Goal: Task Accomplishment & Management: Use online tool/utility

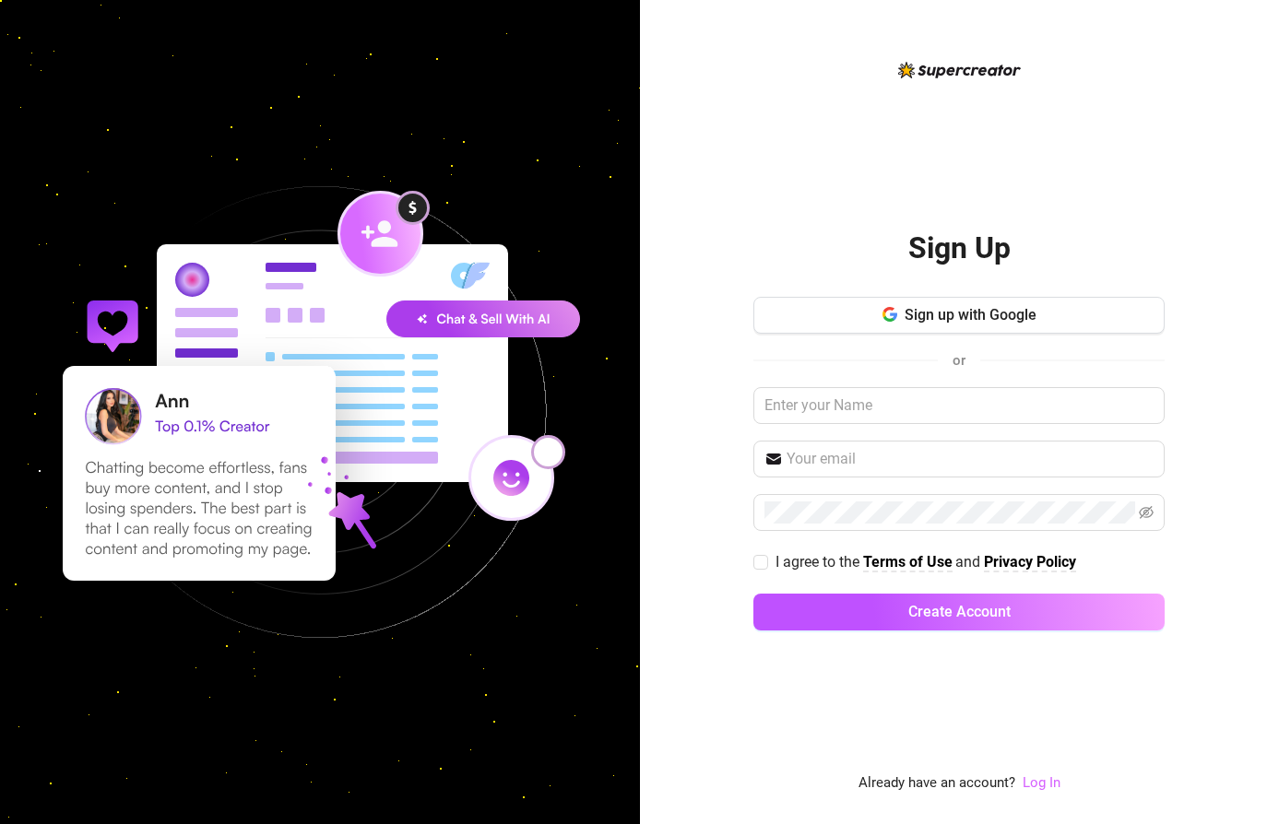
click at [1037, 782] on link "Log In" at bounding box center [1042, 783] width 38 height 17
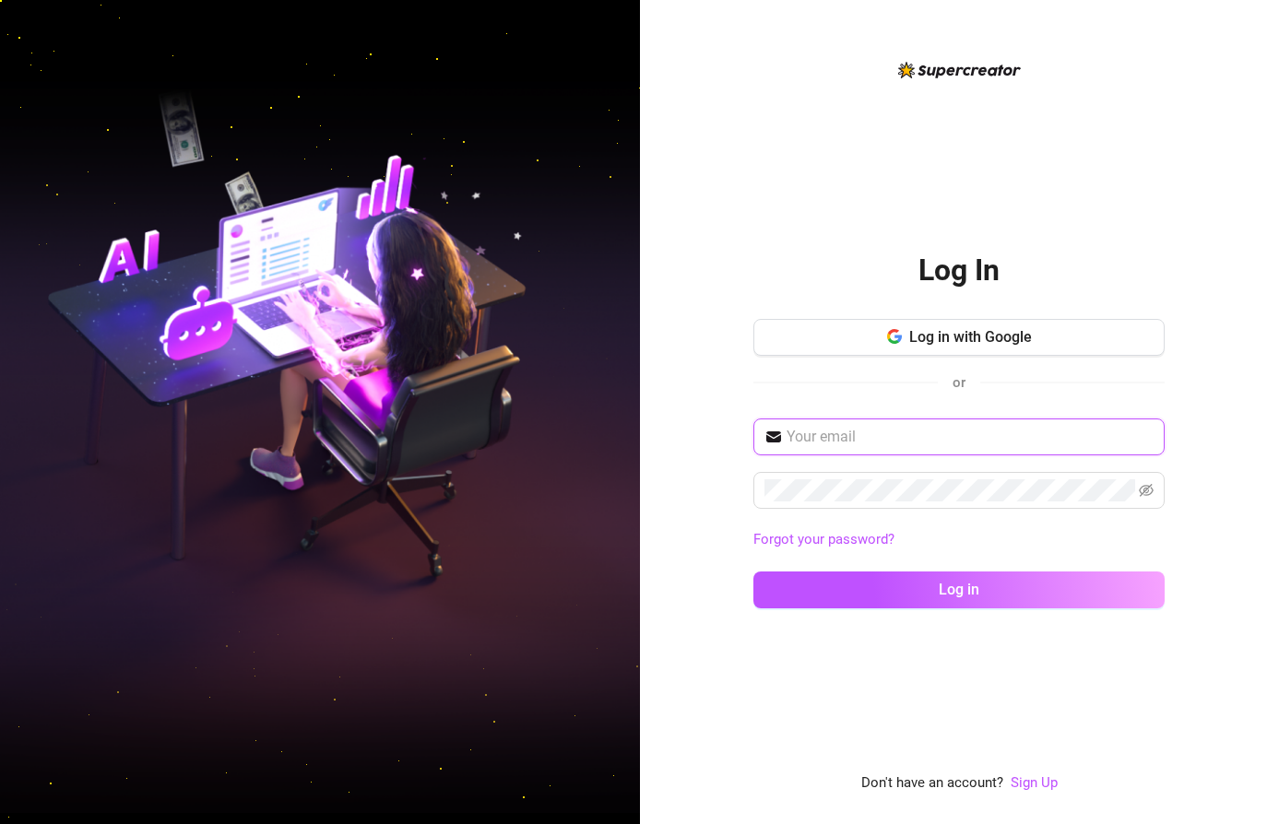
type input "lilymadisonxox@gmail.com"
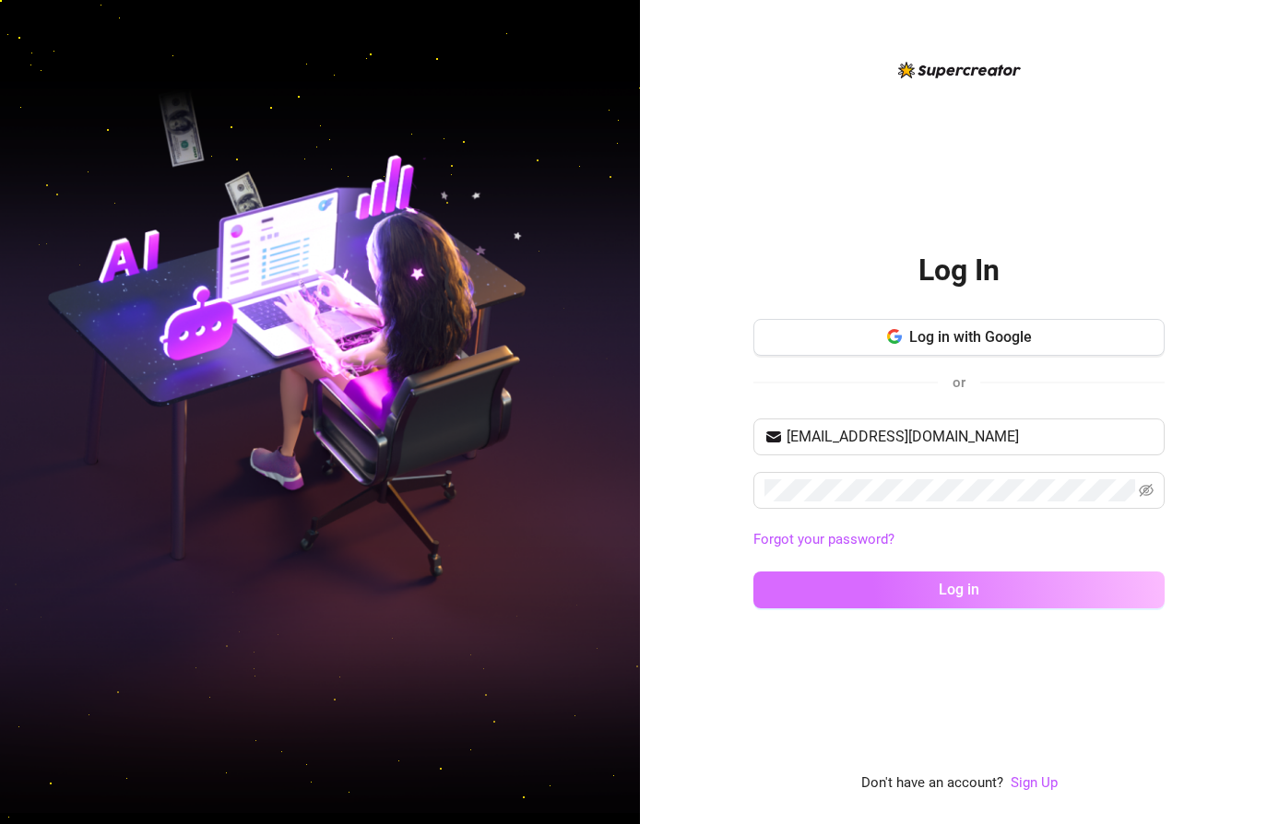
click at [954, 583] on span "Log in" at bounding box center [959, 590] width 41 height 18
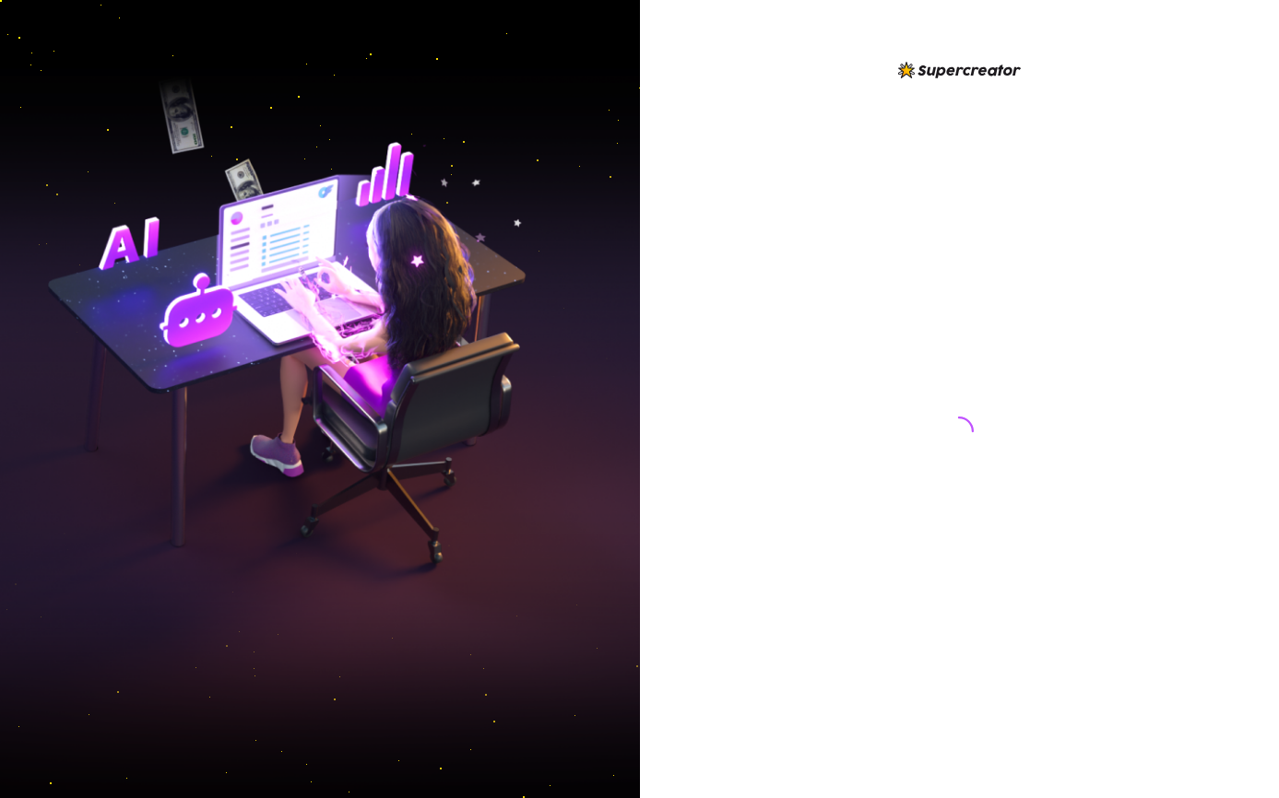
click at [1277, 437] on div at bounding box center [960, 399] width 640 height 798
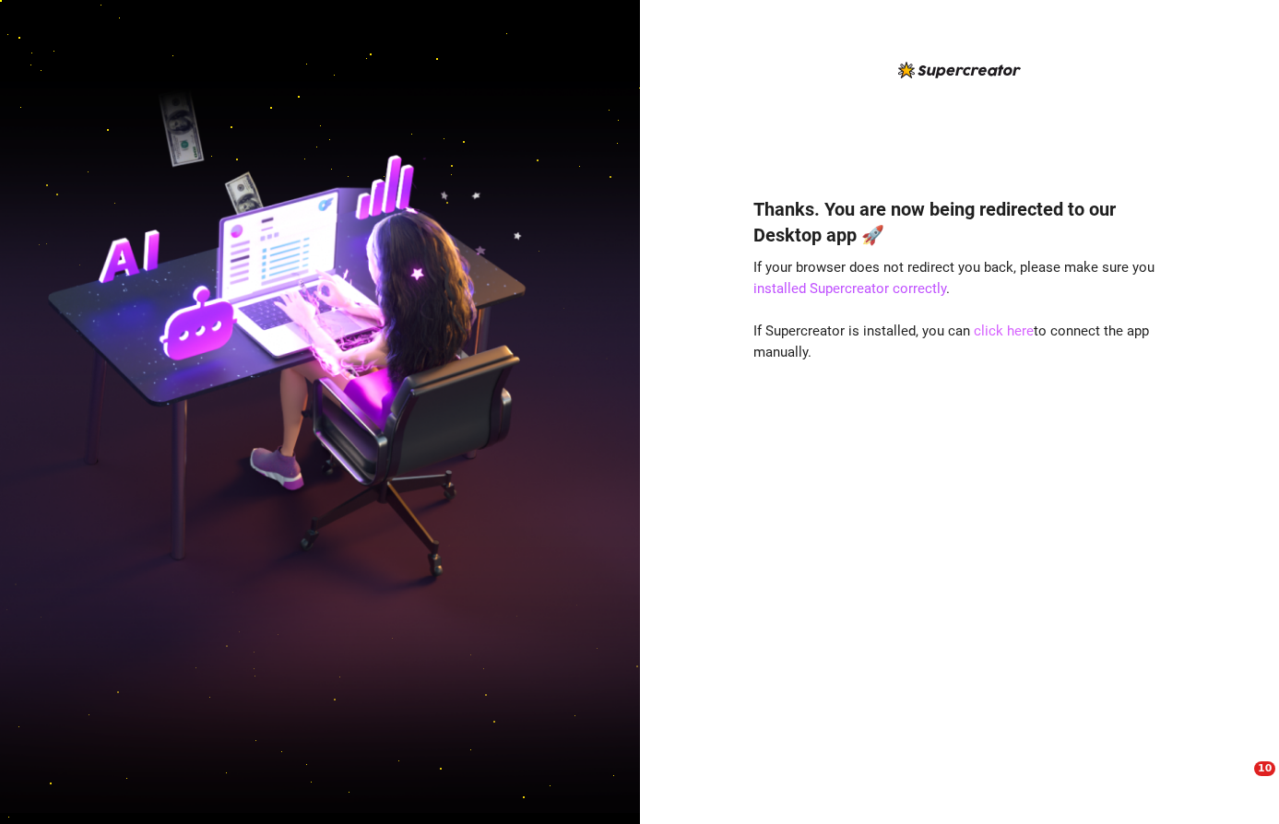
click at [1004, 329] on link "click here" at bounding box center [1004, 331] width 60 height 17
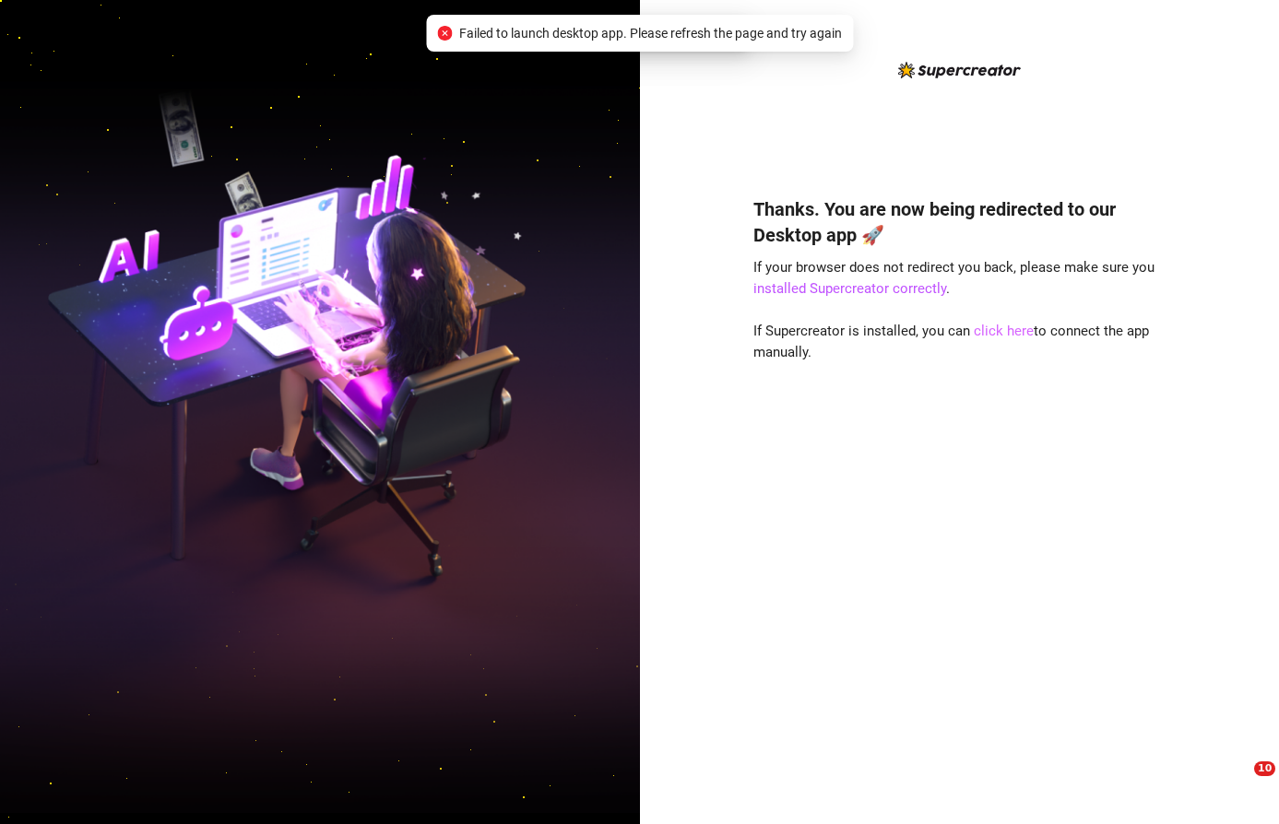
click at [987, 333] on link "click here" at bounding box center [1004, 331] width 60 height 17
